Goal: Check status

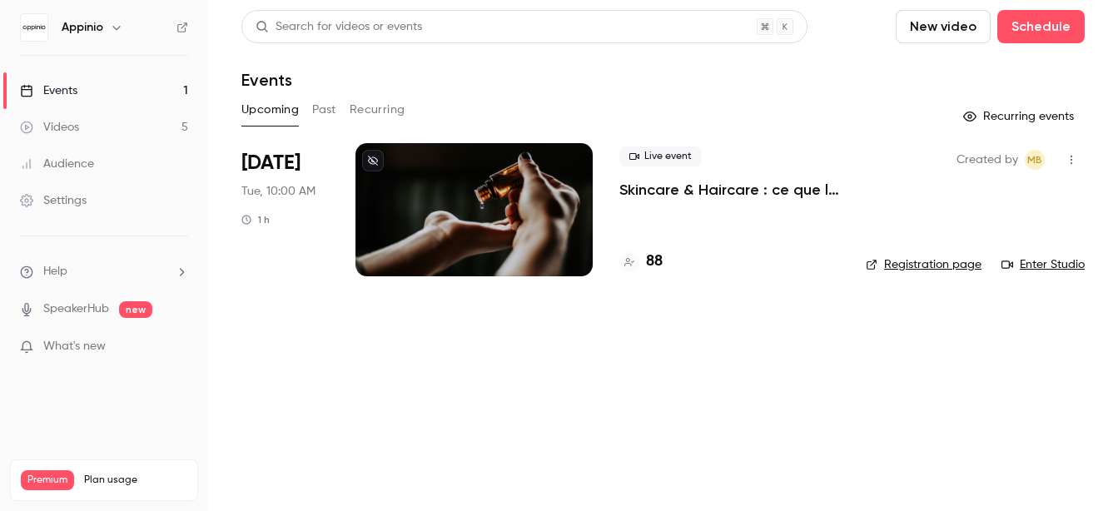
click at [720, 191] on p "Skincare & Haircare : ce que la Gen Z attend vraiment des marques" at bounding box center [729, 190] width 220 height 20
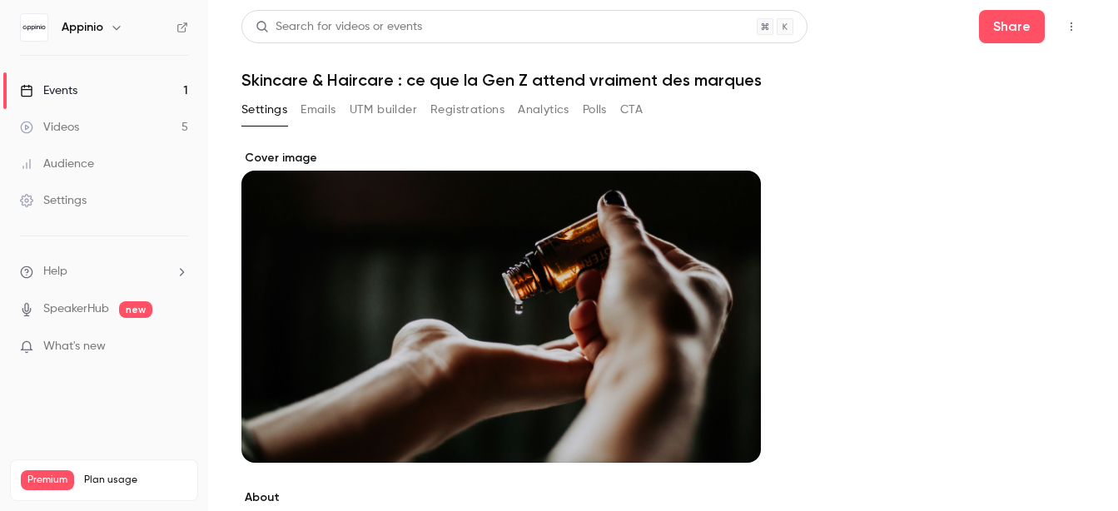
click at [440, 110] on button "Registrations" at bounding box center [467, 110] width 74 height 27
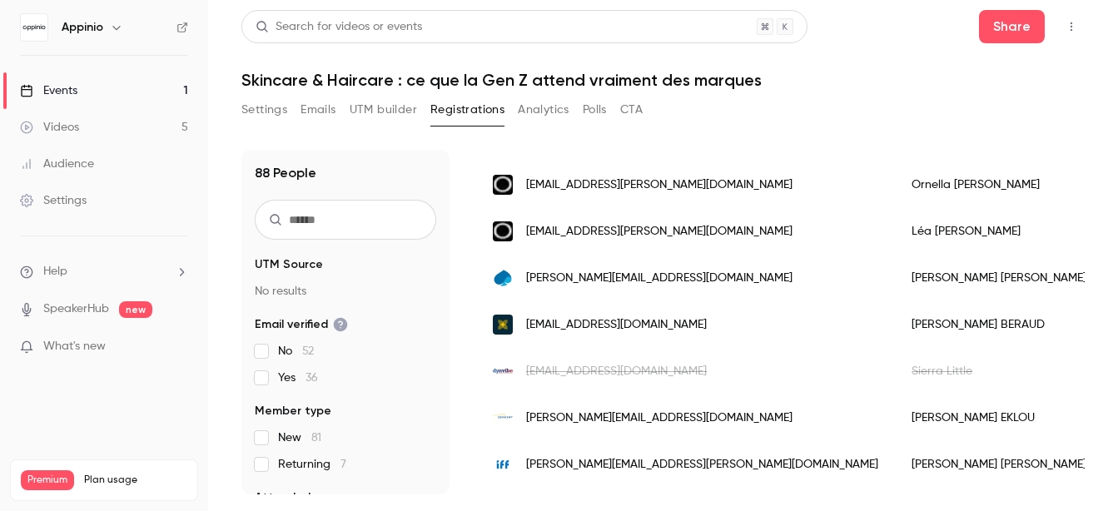
scroll to position [2158, 0]
